Goal: Check status: Check status

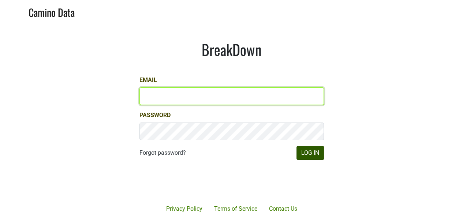
type input "[PERSON_NAME][EMAIL_ADDRESS][DOMAIN_NAME]"
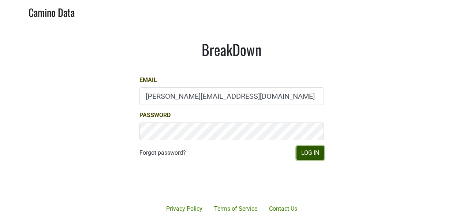
click at [311, 150] on button "Log In" at bounding box center [309, 153] width 27 height 14
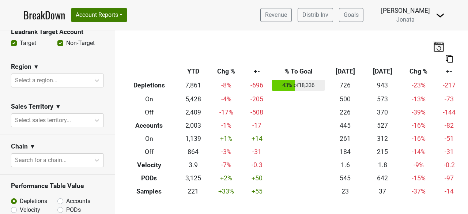
scroll to position [316, 0]
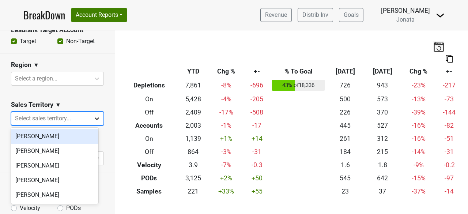
click at [95, 116] on icon at bounding box center [96, 118] width 7 height 7
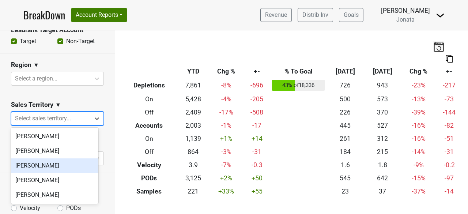
click at [41, 165] on div "[PERSON_NAME]" at bounding box center [54, 165] width 87 height 15
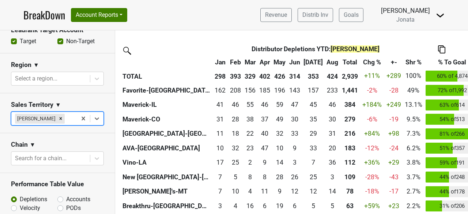
scroll to position [271, 0]
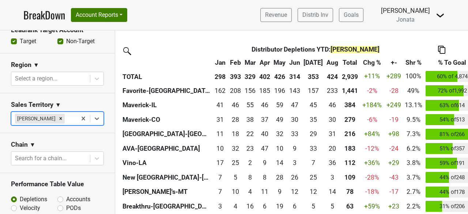
click at [429, 63] on th "% To Goal" at bounding box center [452, 62] width 56 height 13
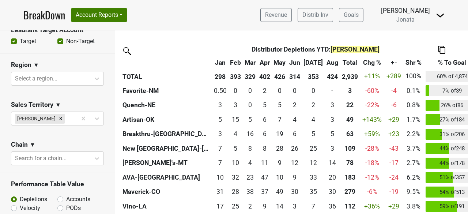
click at [429, 63] on th "% To Goal" at bounding box center [452, 62] width 56 height 13
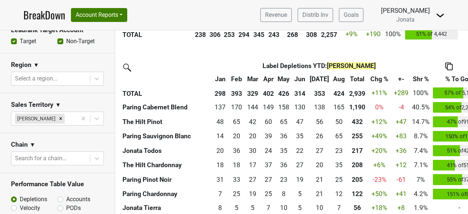
scroll to position [589, 0]
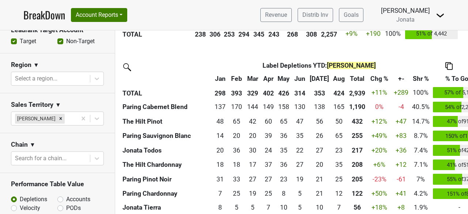
click at [445, 75] on th "% To Goal" at bounding box center [460, 78] width 56 height 13
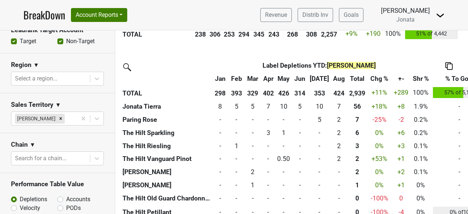
click at [445, 75] on th "% To Goal" at bounding box center [460, 78] width 56 height 13
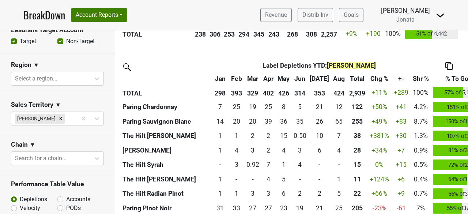
click at [331, 79] on th "Aug" at bounding box center [339, 78] width 16 height 13
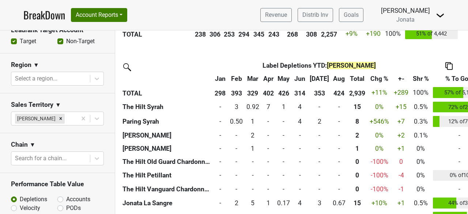
click at [331, 79] on th "Aug" at bounding box center [339, 78] width 16 height 13
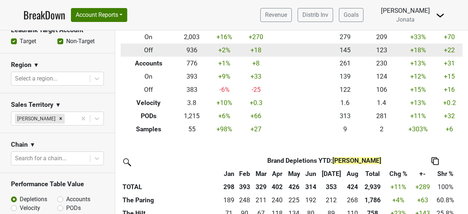
scroll to position [52, 0]
